Goal: Task Accomplishment & Management: Use online tool/utility

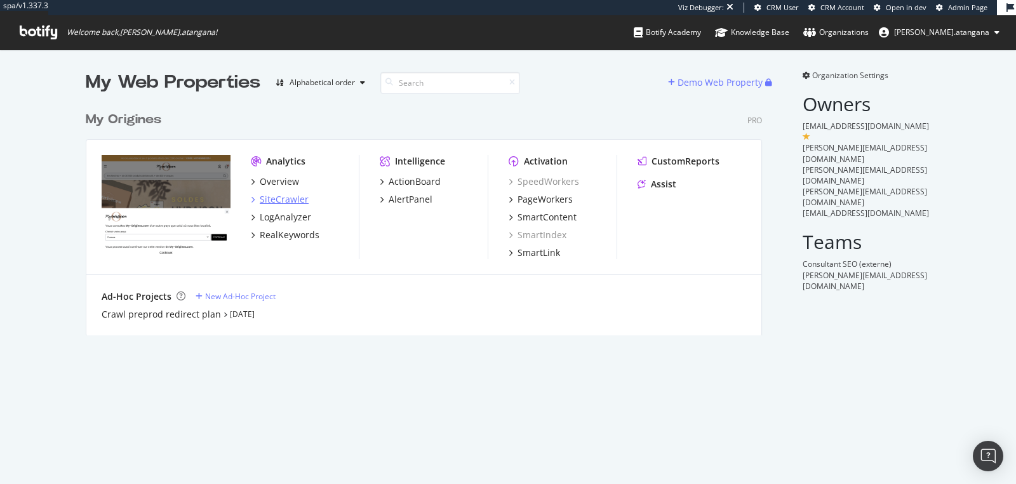
scroll to position [229, 676]
click at [517, 199] on div "PageWorkers" at bounding box center [544, 199] width 55 height 13
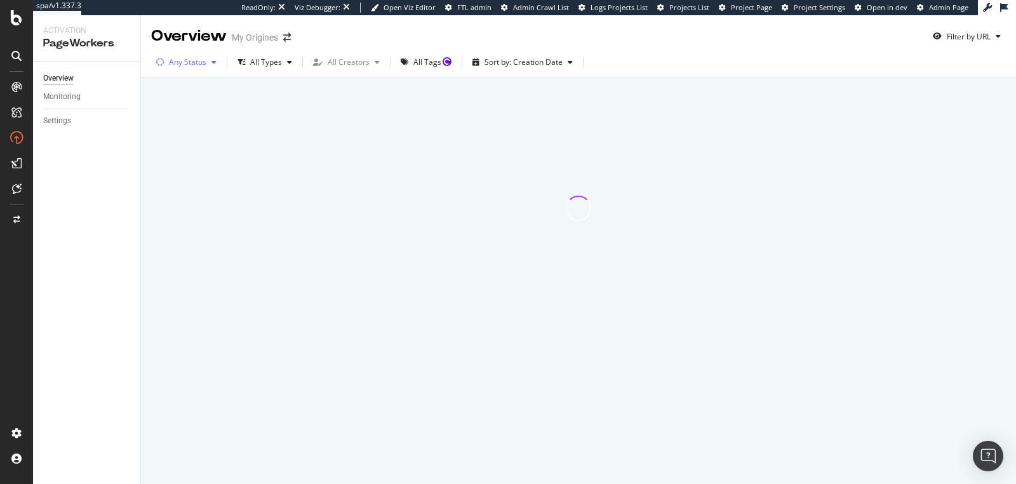
click at [177, 58] on div "Any Status" at bounding box center [187, 62] width 37 height 8
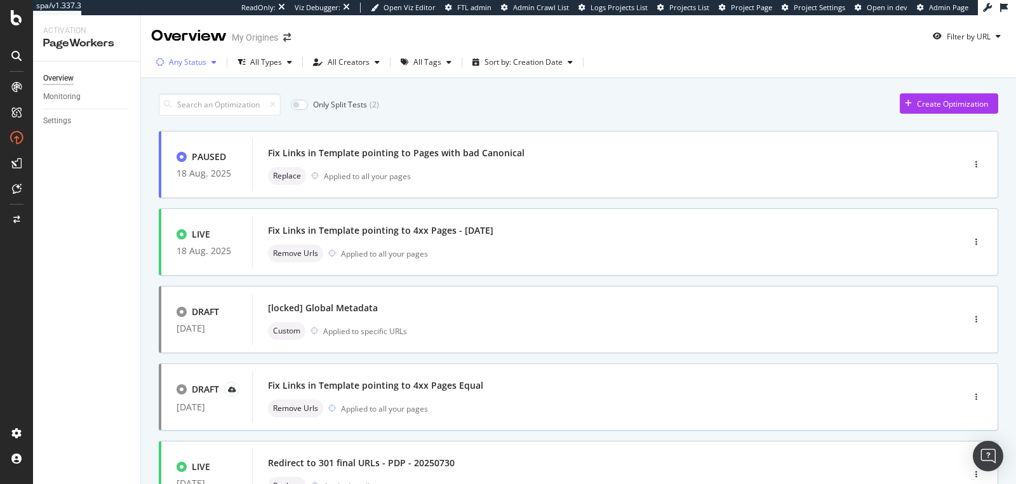
click at [189, 60] on div "Any Status" at bounding box center [187, 62] width 37 height 8
click at [184, 108] on div "Live" at bounding box center [184, 110] width 14 height 11
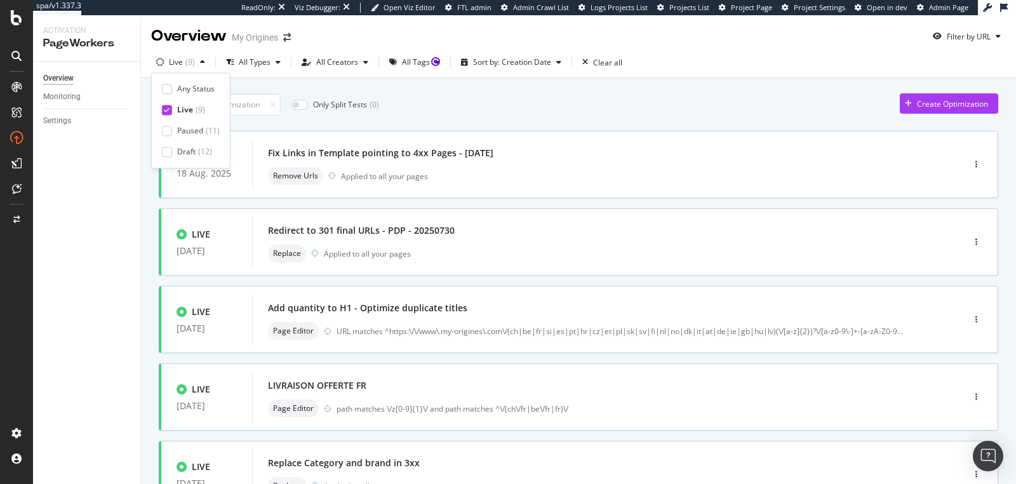
click at [601, 109] on div "Only Split Tests ( 0 ) Create Optimization" at bounding box center [578, 104] width 839 height 22
click at [426, 161] on div "Fix Links in Template pointing to 4xx Pages - [DATE] Remove Urls Applied to all…" at bounding box center [588, 164] width 641 height 41
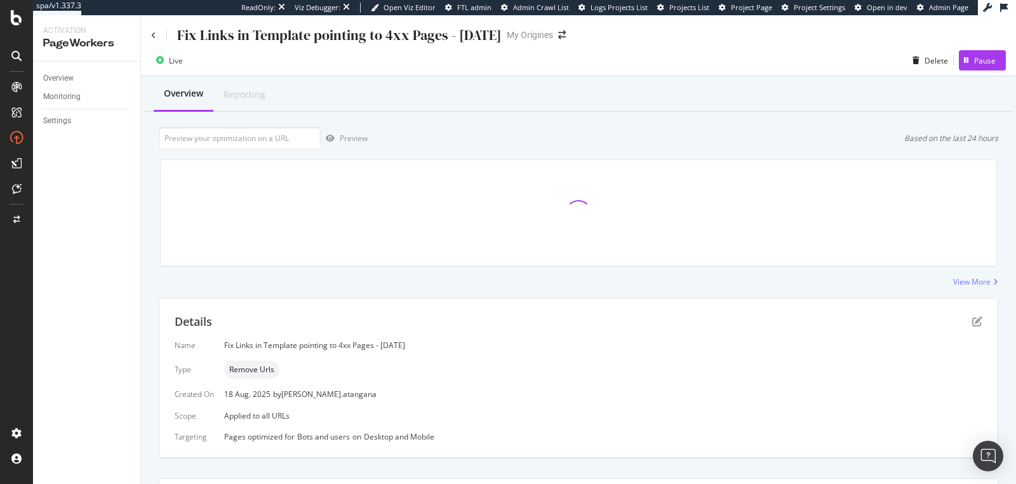
scroll to position [234, 0]
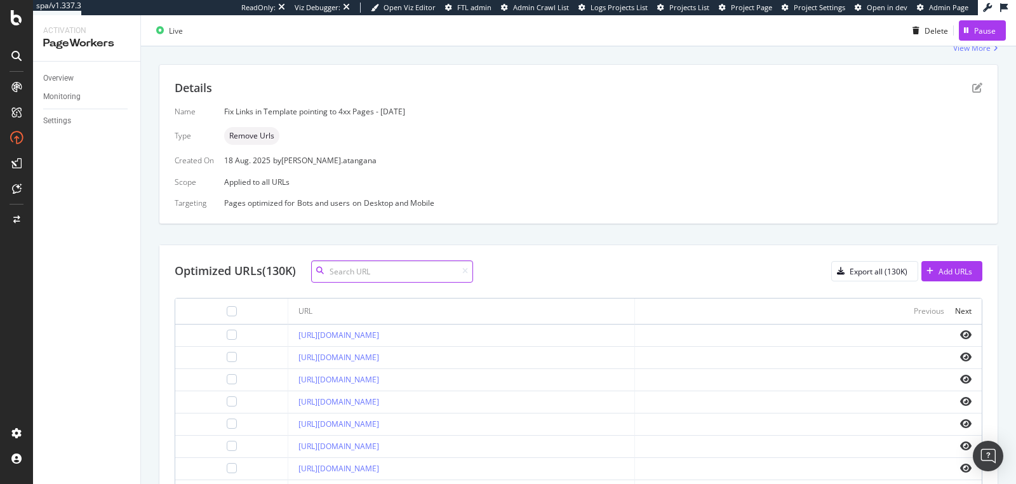
paste input "[URL][DOMAIN_NAME]"
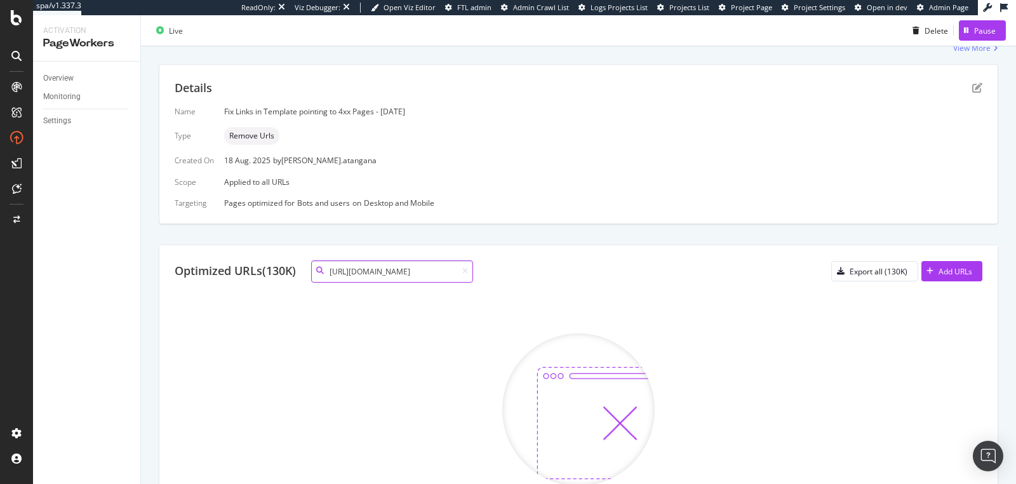
scroll to position [0, 0]
click at [416, 263] on input "[URL][DOMAIN_NAME]" at bounding box center [392, 271] width 162 height 22
paste input "shop-by-product"
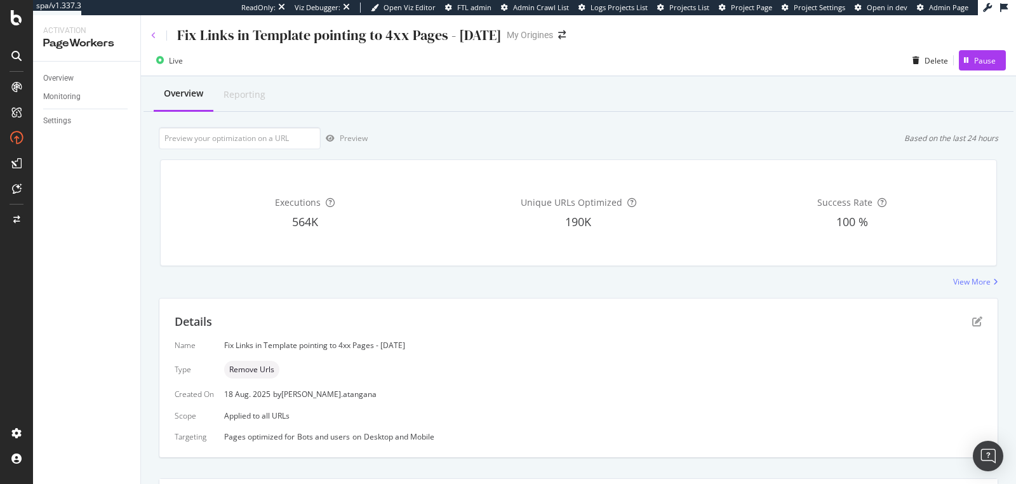
type input "[URL][DOMAIN_NAME]"
click at [152, 36] on icon at bounding box center [153, 36] width 5 height 8
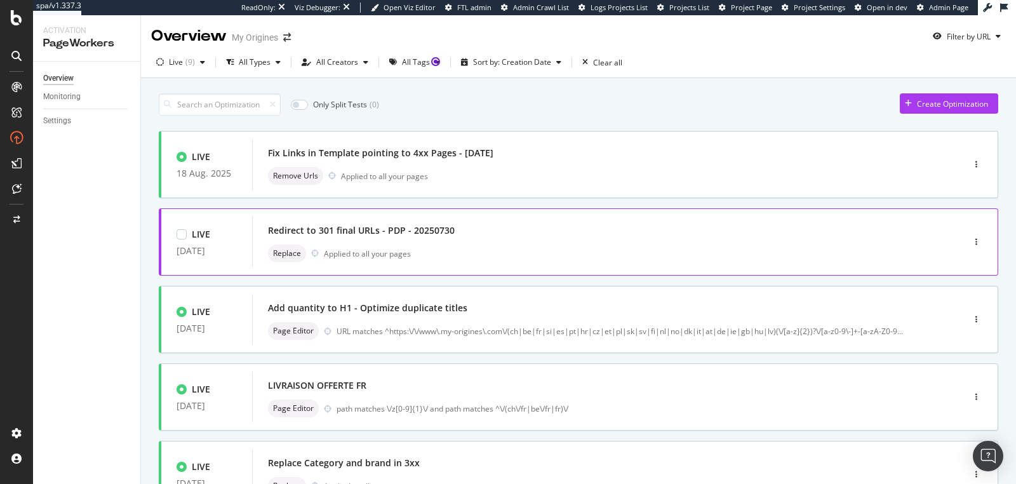
click at [342, 225] on div "Redirect to 301 final URLs - PDP - 20250730" at bounding box center [361, 230] width 187 height 13
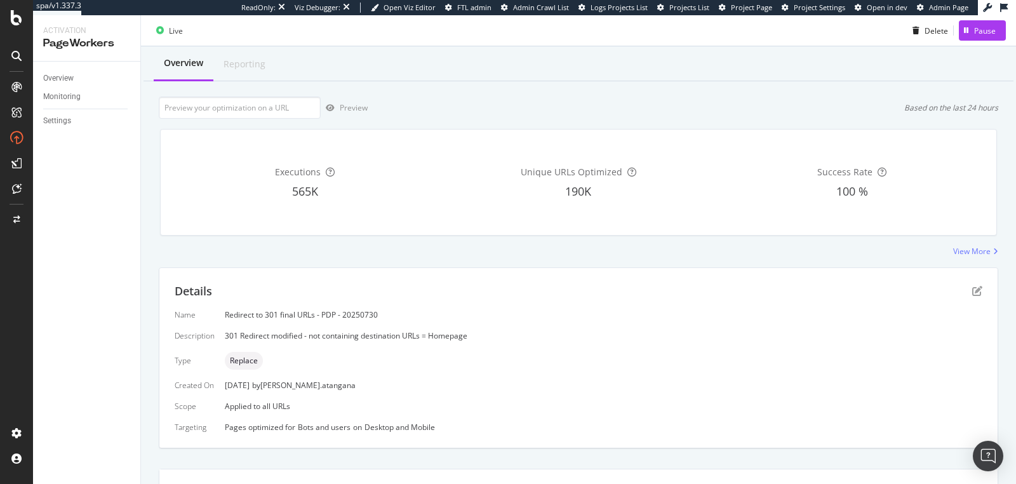
scroll to position [1, 0]
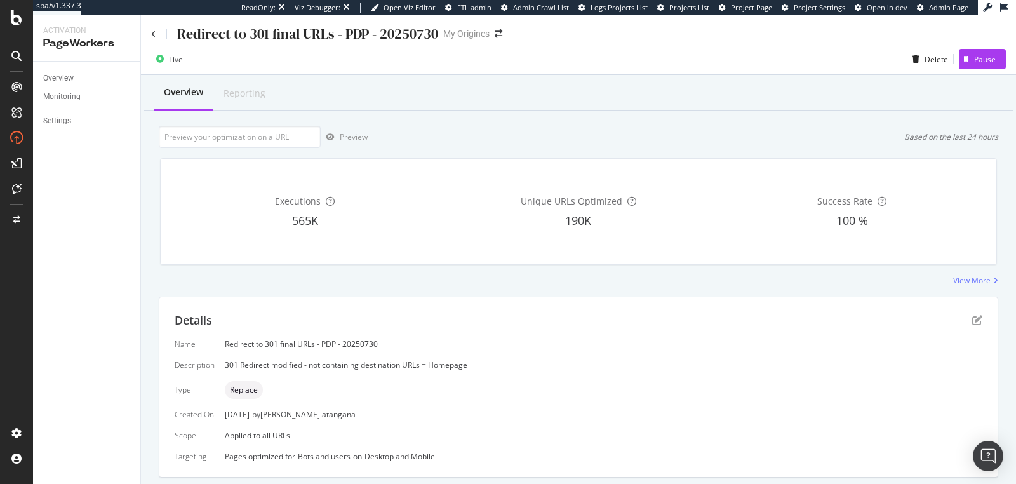
type input "[URL][DOMAIN_NAME]"
click at [157, 34] on div "Redirect to 301 final URLs - PDP - 20250730" at bounding box center [294, 34] width 287 height 20
click at [154, 32] on icon at bounding box center [153, 34] width 5 height 8
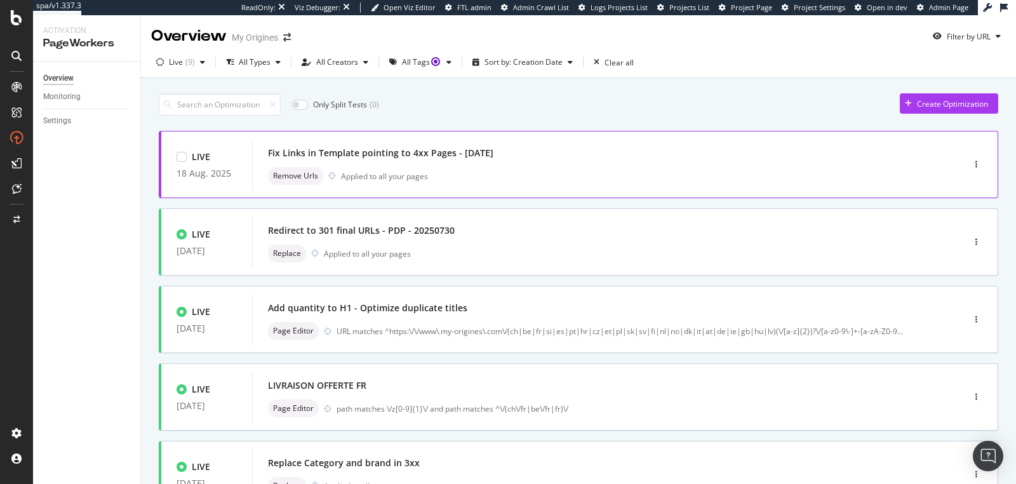
click at [440, 167] on div "Remove Urls Applied to all your pages" at bounding box center [588, 176] width 641 height 18
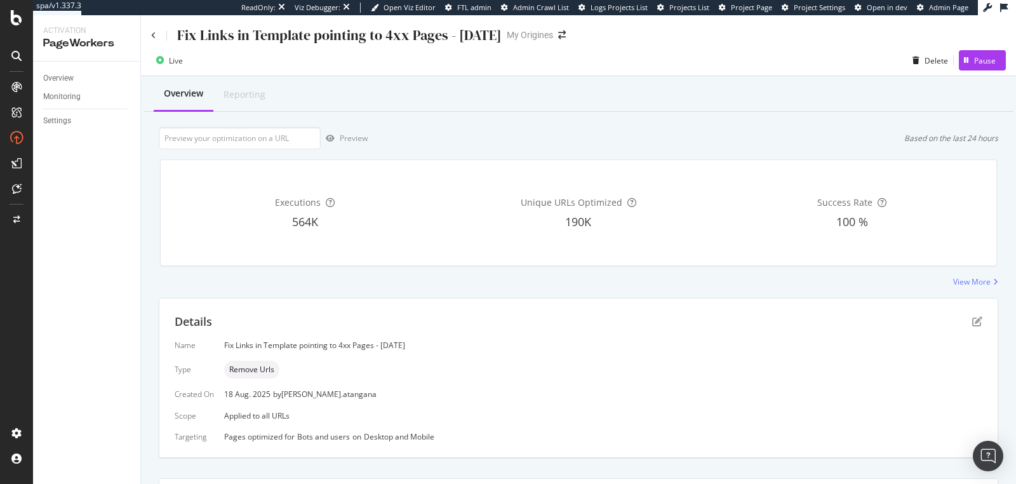
scroll to position [254, 0]
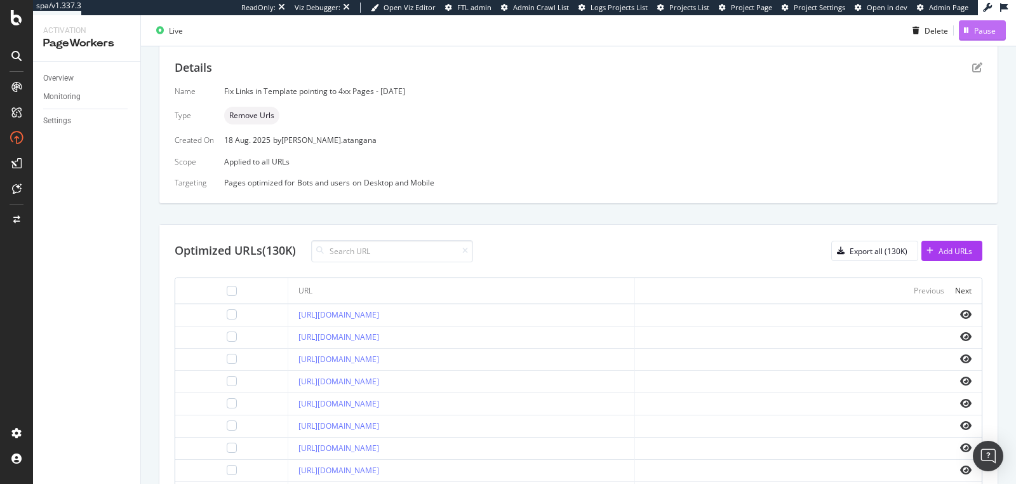
click at [961, 35] on div "Pause" at bounding box center [977, 30] width 37 height 19
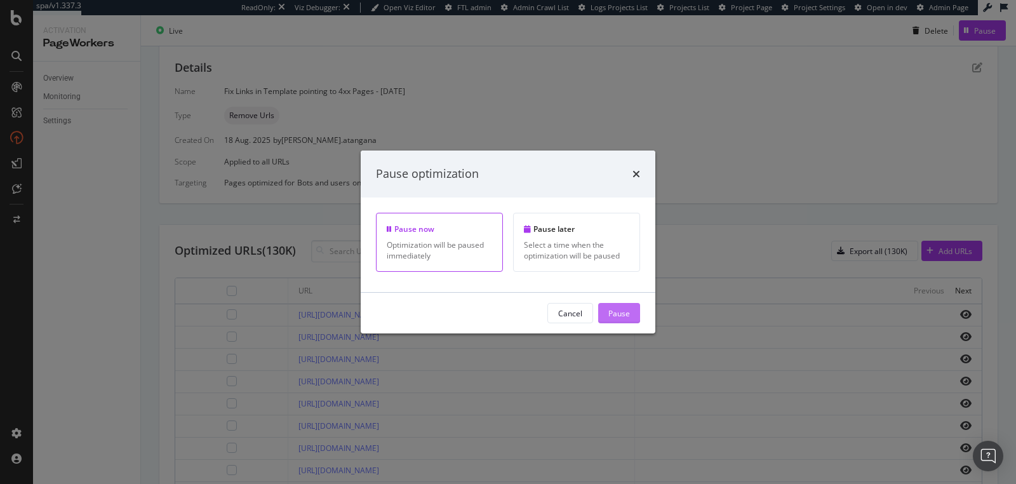
click at [610, 314] on div "Pause" at bounding box center [619, 312] width 22 height 11
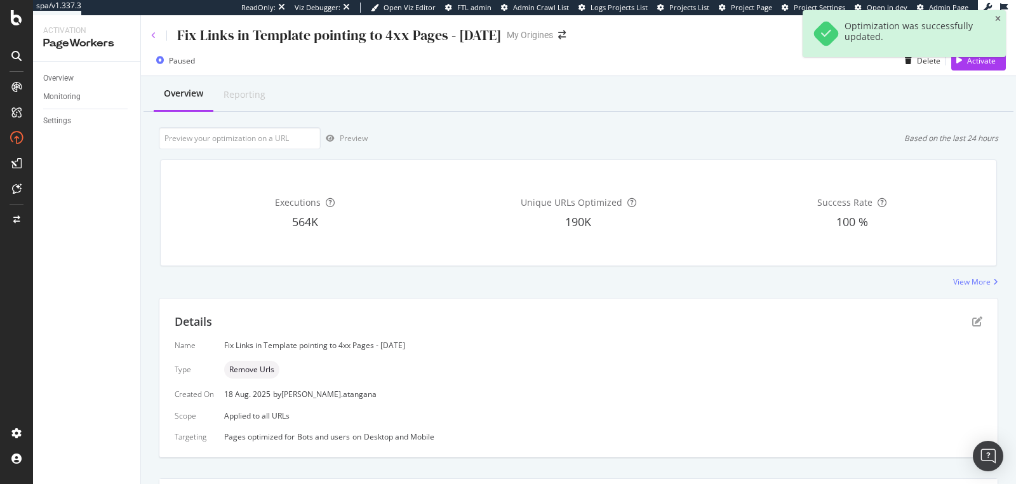
click at [155, 33] on icon at bounding box center [153, 36] width 5 height 8
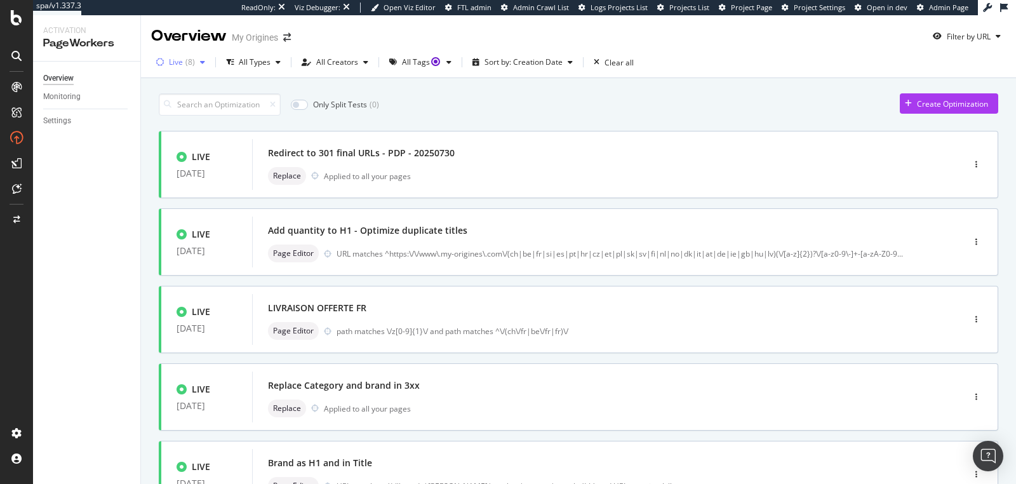
click at [192, 58] on div "( 8 )" at bounding box center [190, 62] width 10 height 8
click at [194, 131] on div "Paused" at bounding box center [190, 131] width 26 height 11
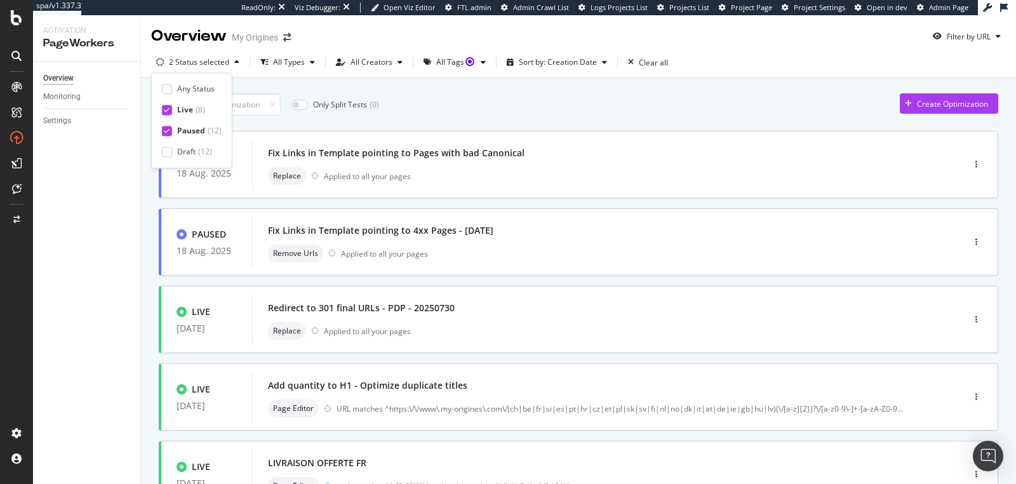
click at [173, 113] on div "Live ( 8 )" at bounding box center [192, 110] width 60 height 11
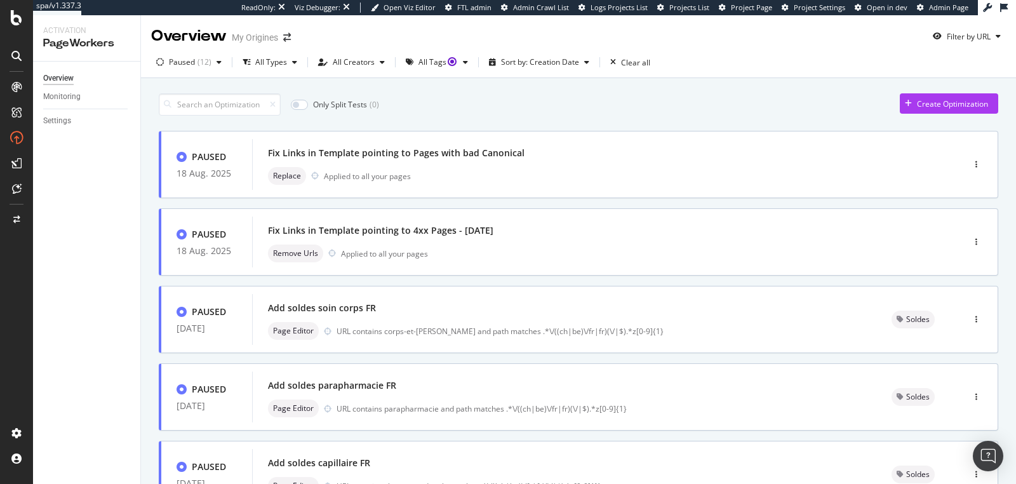
click at [535, 97] on div "Only Split Tests ( 0 ) Create Optimization" at bounding box center [578, 104] width 839 height 22
click at [540, 224] on div "Fix Links in Template pointing to 4xx Pages - [DATE]" at bounding box center [588, 231] width 641 height 18
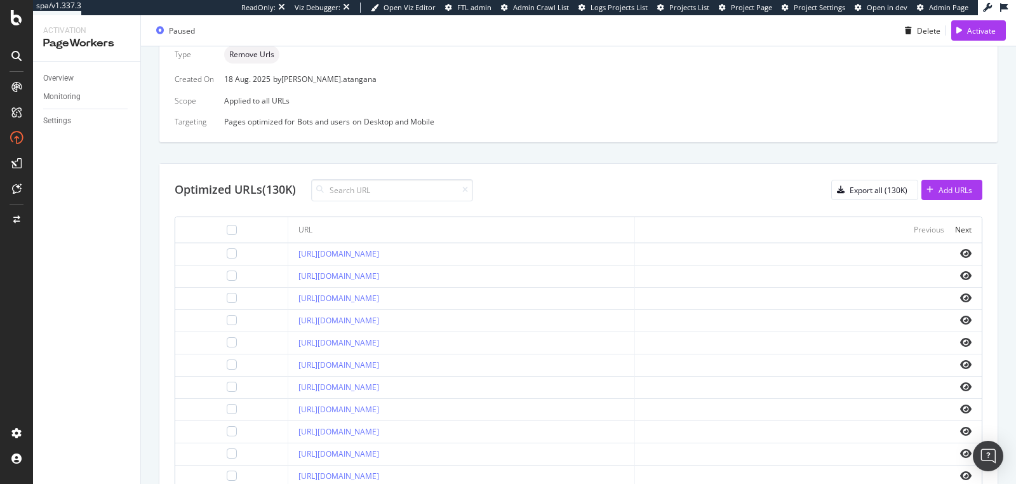
scroll to position [343, 0]
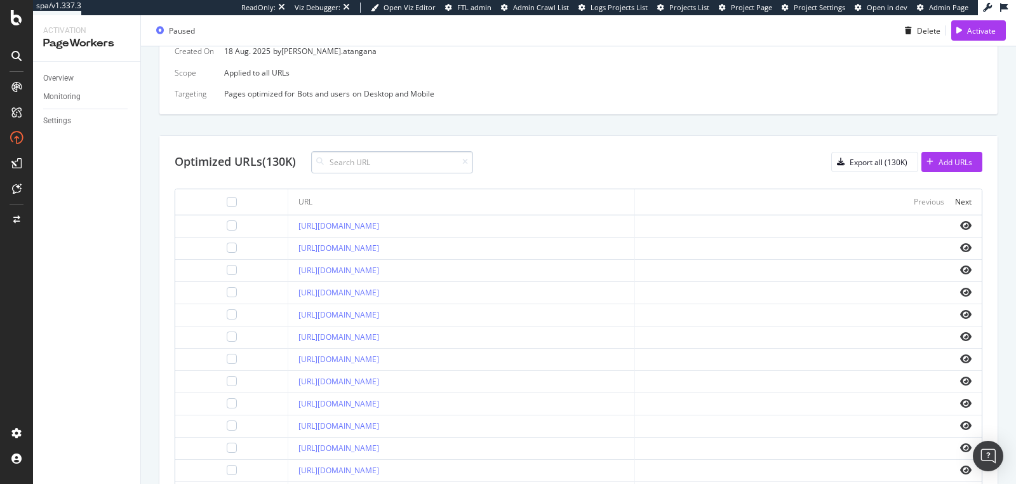
click at [429, 163] on input at bounding box center [392, 162] width 162 height 22
paste input "[URL][DOMAIN_NAME]"
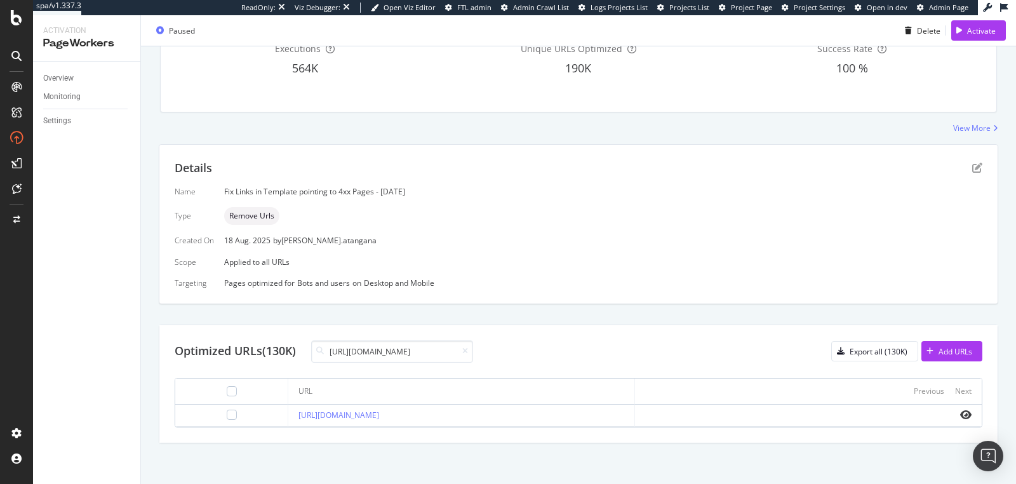
scroll to position [0, 0]
click at [415, 347] on input "[URL][DOMAIN_NAME]" at bounding box center [392, 351] width 162 height 22
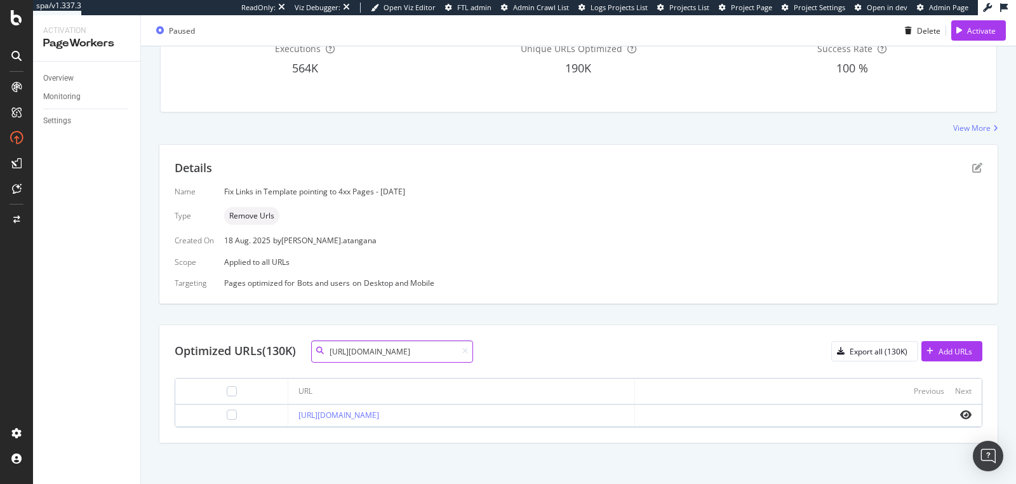
paste input "masque-visage-eclat-P5801002"
click at [390, 354] on input "[URL][DOMAIN_NAME]" at bounding box center [392, 351] width 162 height 22
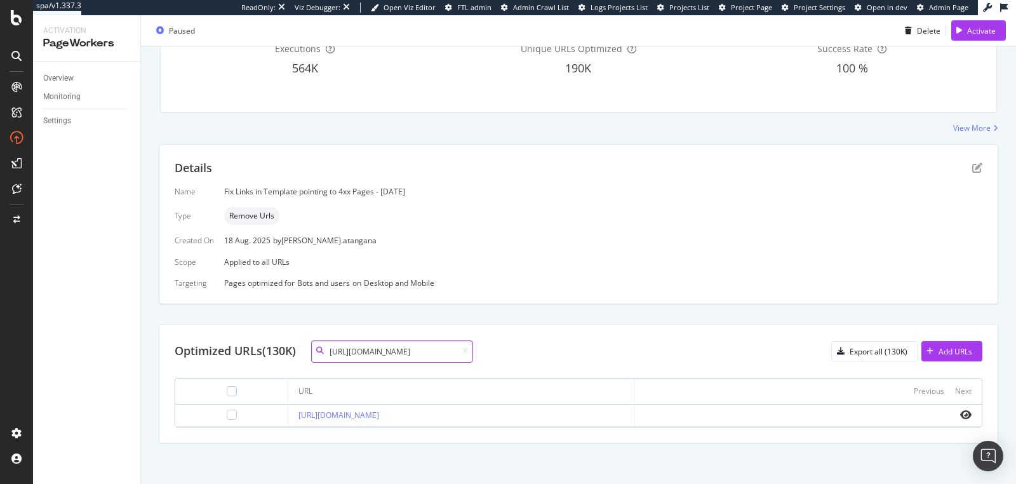
paste input "aromessence-serum-huiles-essentielles-neroli-bigarade-2655712A"
type input "[URL][DOMAIN_NAME]"
click at [468, 349] on icon at bounding box center [465, 351] width 6 height 8
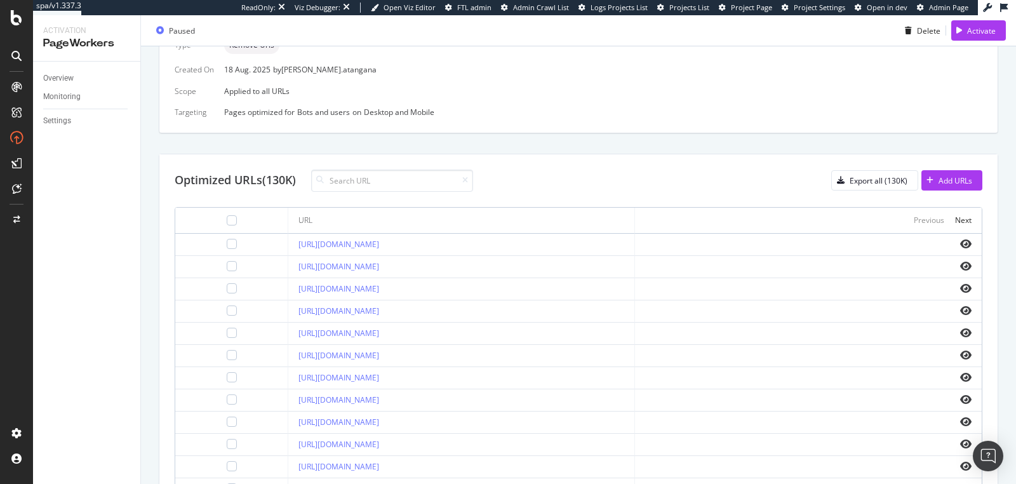
scroll to position [324, 0]
type input "/fr"
click at [369, 178] on input "/fr" at bounding box center [392, 181] width 162 height 22
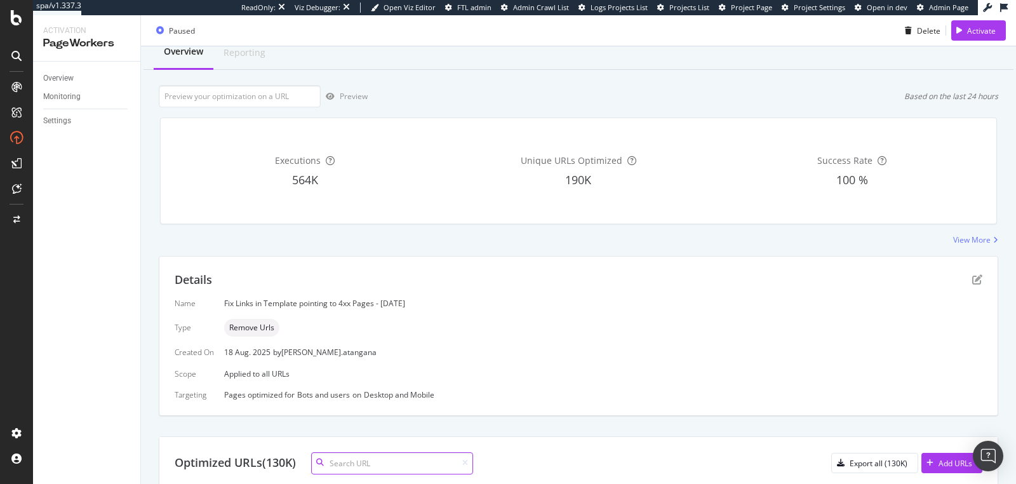
scroll to position [0, 0]
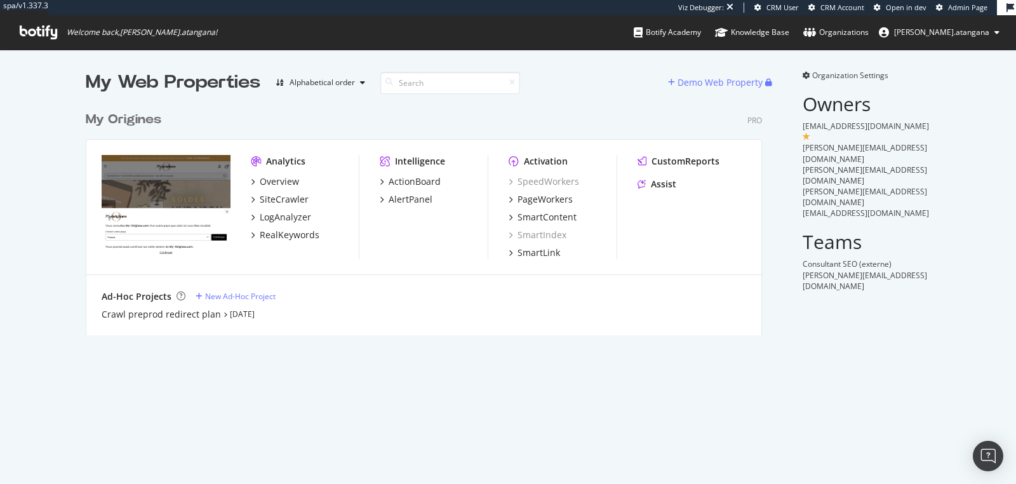
scroll to position [229, 676]
click at [156, 311] on div "Crawl preprod redirect plan" at bounding box center [161, 314] width 119 height 13
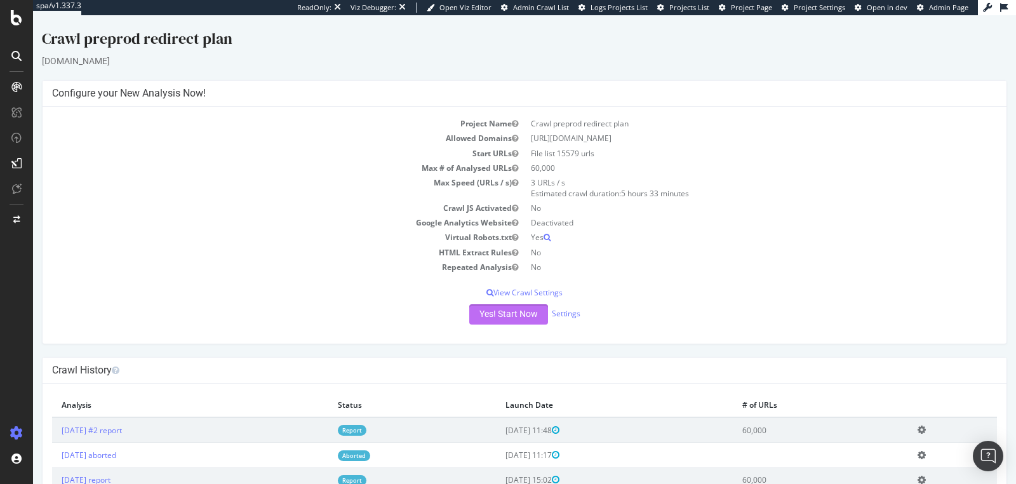
click at [476, 312] on button "Yes! Start Now" at bounding box center [508, 314] width 79 height 20
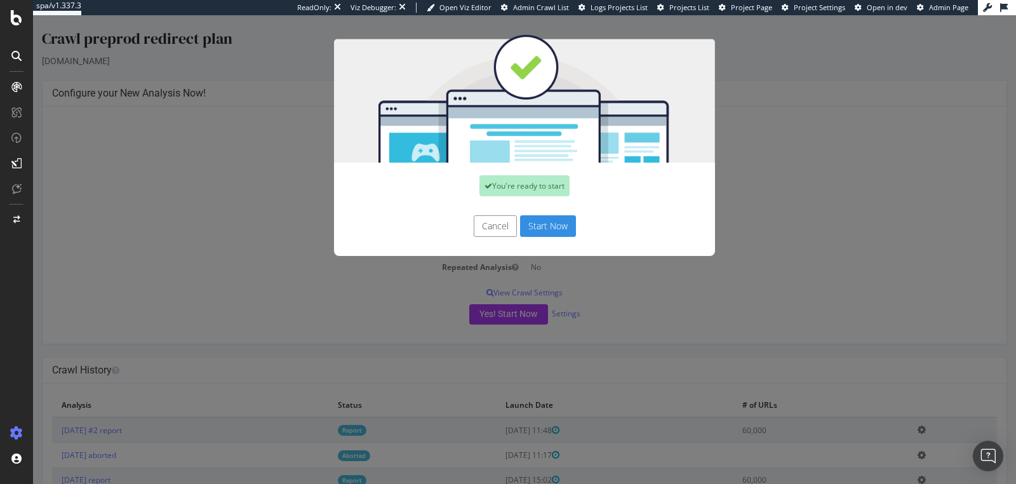
click at [528, 231] on button "Start Now" at bounding box center [548, 226] width 56 height 22
